Goal: Task Accomplishment & Management: Manage account settings

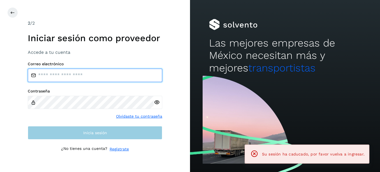
type input "**********"
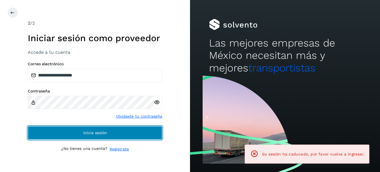
click at [61, 134] on button "Inicia sesión" at bounding box center [95, 132] width 135 height 13
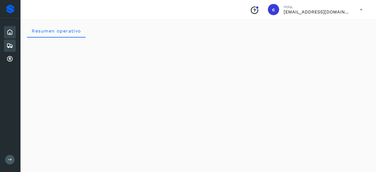
click at [11, 43] on icon at bounding box center [9, 45] width 7 height 7
